Goal: Use online tool/utility: Utilize a website feature to perform a specific function

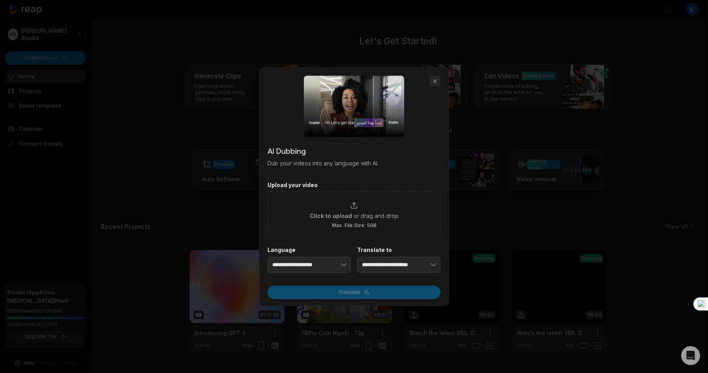
click at [437, 81] on button "button" at bounding box center [435, 81] width 11 height 11
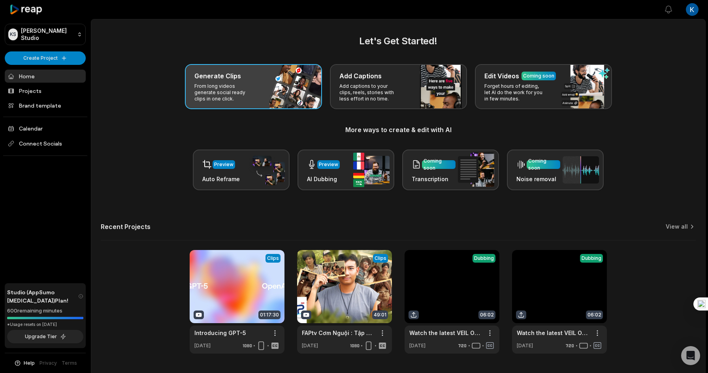
click at [242, 93] on p "From long videos generate social ready clips in one click." at bounding box center [224, 92] width 61 height 19
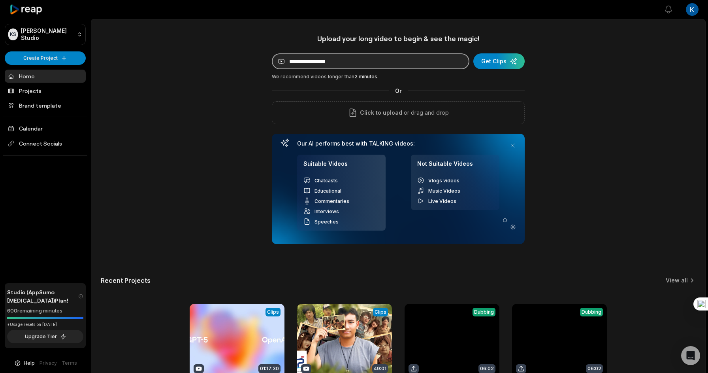
click at [357, 60] on input at bounding box center [371, 61] width 198 height 16
paste input "**********"
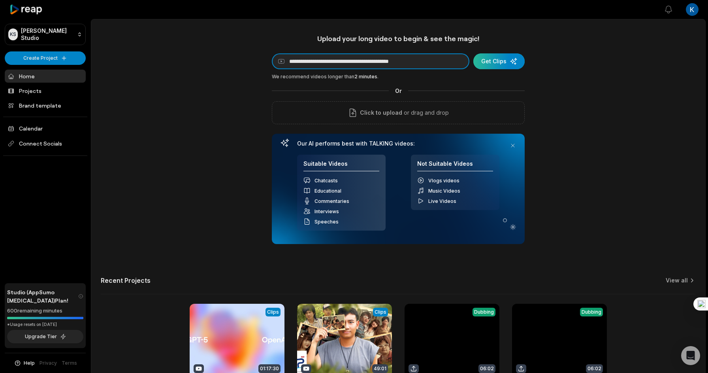
type input "**********"
click at [498, 62] on div "submit" at bounding box center [499, 61] width 51 height 16
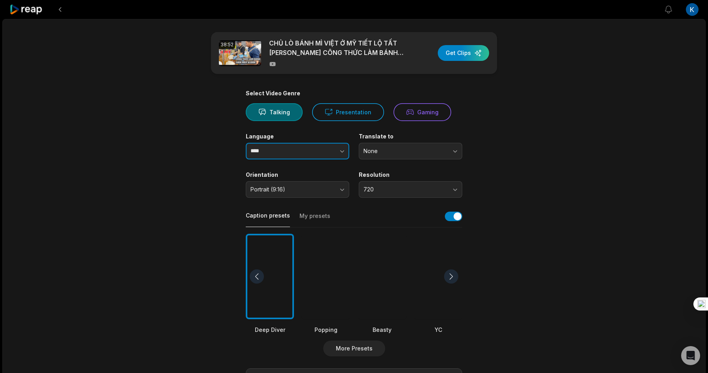
click at [336, 151] on button "button" at bounding box center [326, 151] width 45 height 17
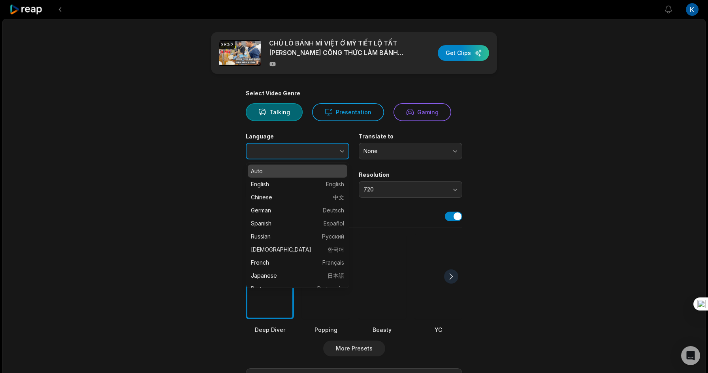
type input "****"
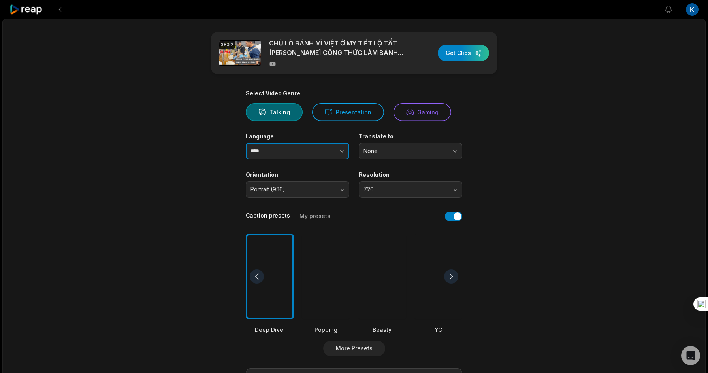
click at [336, 151] on button "button" at bounding box center [326, 151] width 45 height 17
click at [344, 191] on button "Portrait (9:16)" at bounding box center [298, 189] width 104 height 17
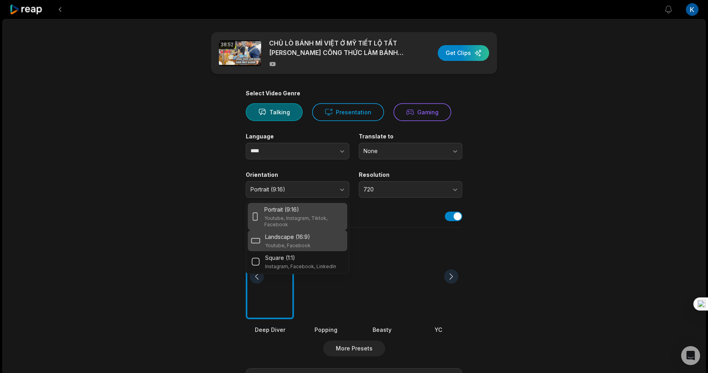
click at [304, 236] on p "Landscape (16:9)" at bounding box center [287, 236] width 45 height 8
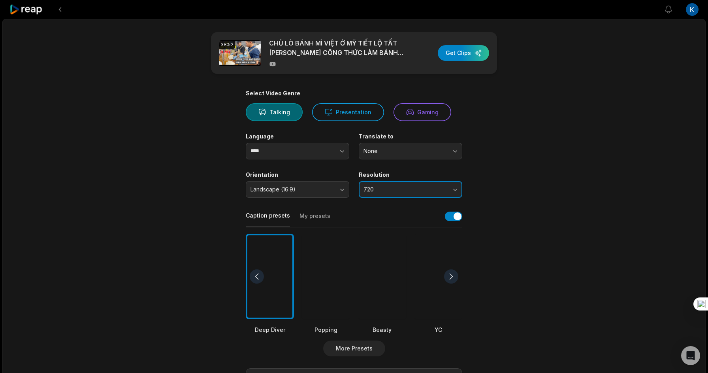
click at [454, 190] on button "720" at bounding box center [411, 189] width 104 height 17
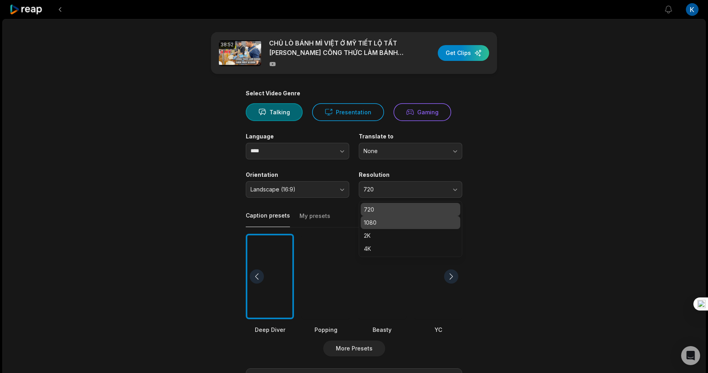
click at [381, 222] on p "1080" at bounding box center [410, 222] width 93 height 8
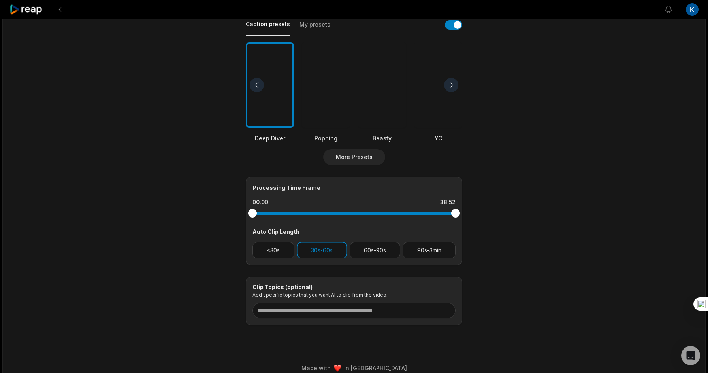
scroll to position [200, 0]
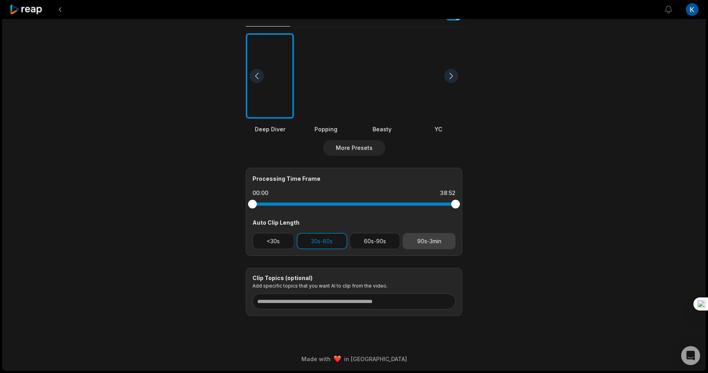
click at [431, 243] on button "90s-3min" at bounding box center [429, 241] width 53 height 16
click at [332, 240] on button "30s-60s" at bounding box center [322, 241] width 51 height 16
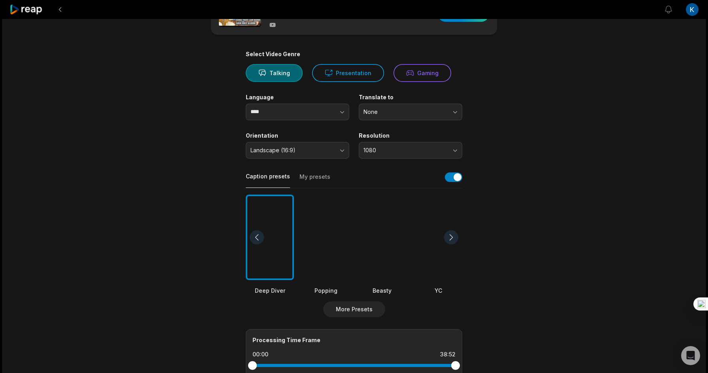
scroll to position [0, 0]
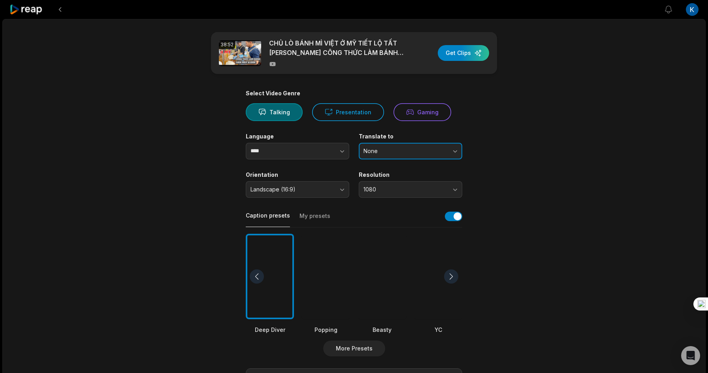
click at [416, 151] on span "None" at bounding box center [405, 150] width 83 height 7
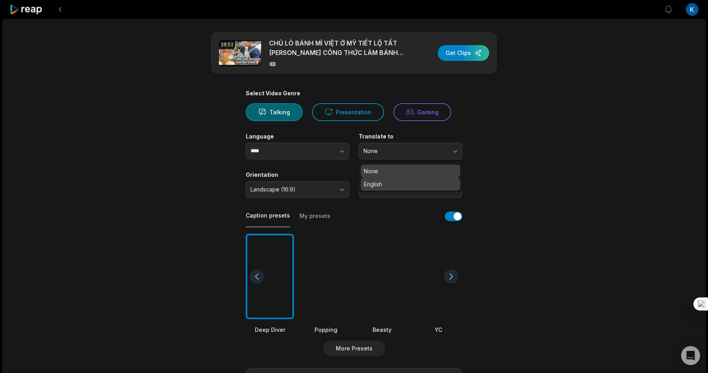
click at [391, 183] on p "English" at bounding box center [410, 184] width 93 height 8
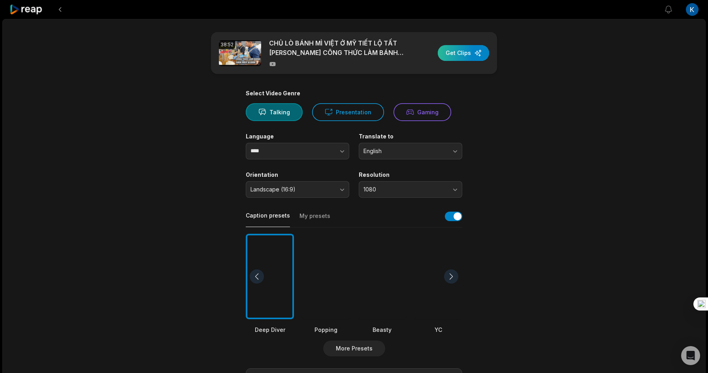
click at [466, 59] on div "button" at bounding box center [463, 53] width 51 height 16
